Goal: Transaction & Acquisition: Purchase product/service

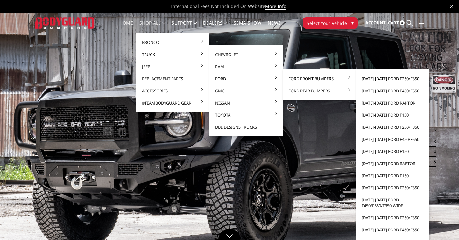
click at [372, 79] on link "[DATE]-[DATE] Ford F250/F350" at bounding box center [392, 79] width 68 height 12
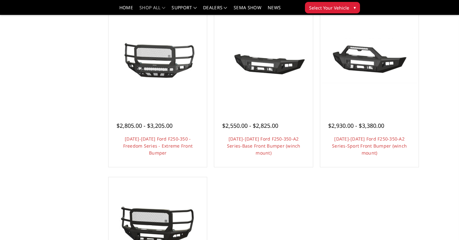
scroll to position [413, 0]
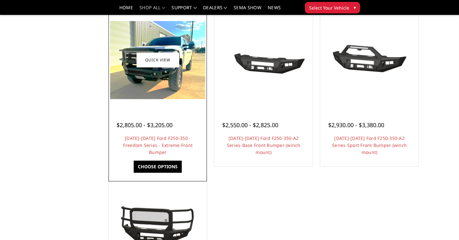
click at [195, 84] on img at bounding box center [157, 60] width 95 height 78
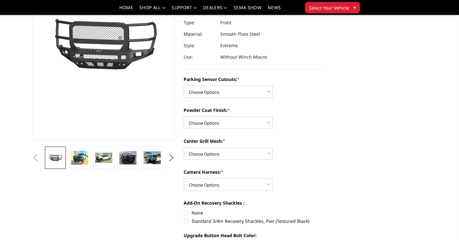
scroll to position [74, 0]
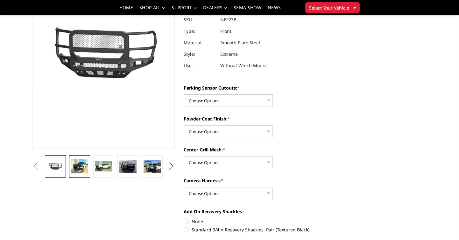
click at [76, 169] on img at bounding box center [79, 166] width 17 height 14
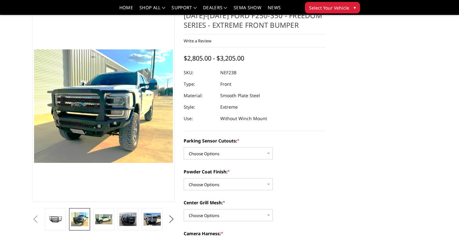
scroll to position [20, 0]
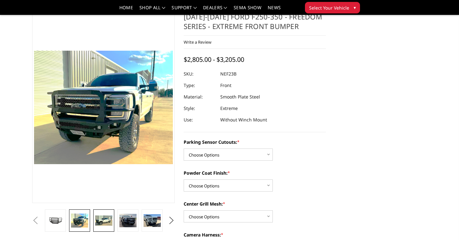
click at [107, 223] on img at bounding box center [103, 220] width 17 height 10
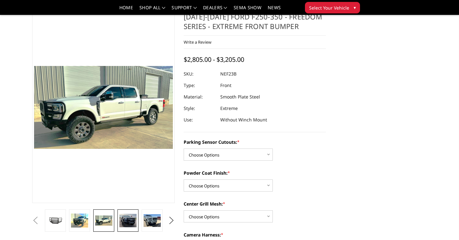
click at [128, 225] on img at bounding box center [127, 220] width 17 height 13
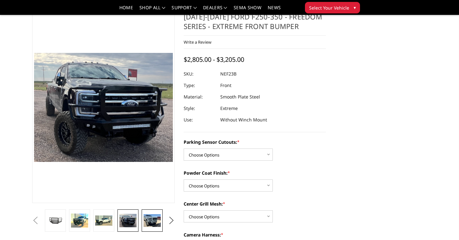
click at [146, 226] on img at bounding box center [152, 220] width 17 height 13
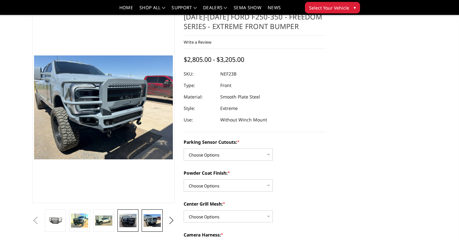
click at [119, 223] on link at bounding box center [127, 220] width 21 height 22
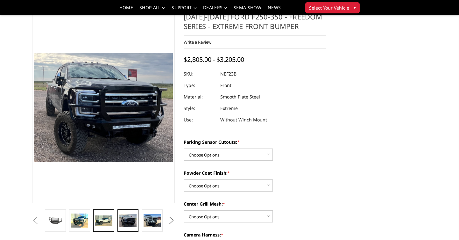
click at [95, 222] on img at bounding box center [103, 220] width 17 height 10
